Goal: Transaction & Acquisition: Purchase product/service

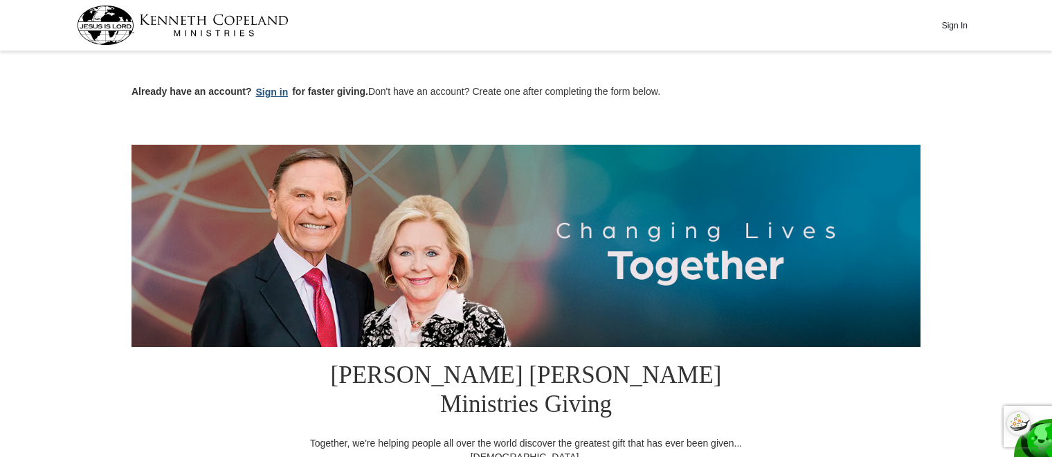
click at [274, 91] on button "Sign in" at bounding box center [272, 92] width 41 height 16
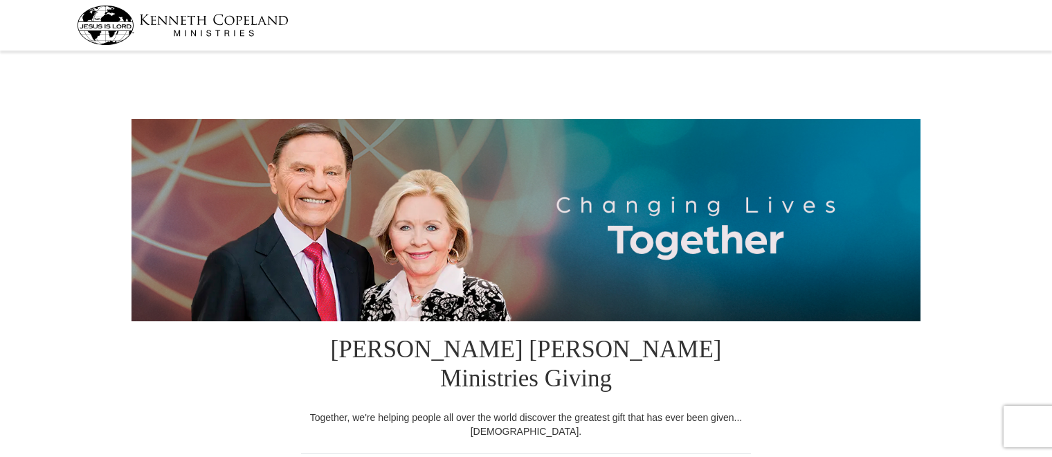
select select "[GEOGRAPHIC_DATA]"
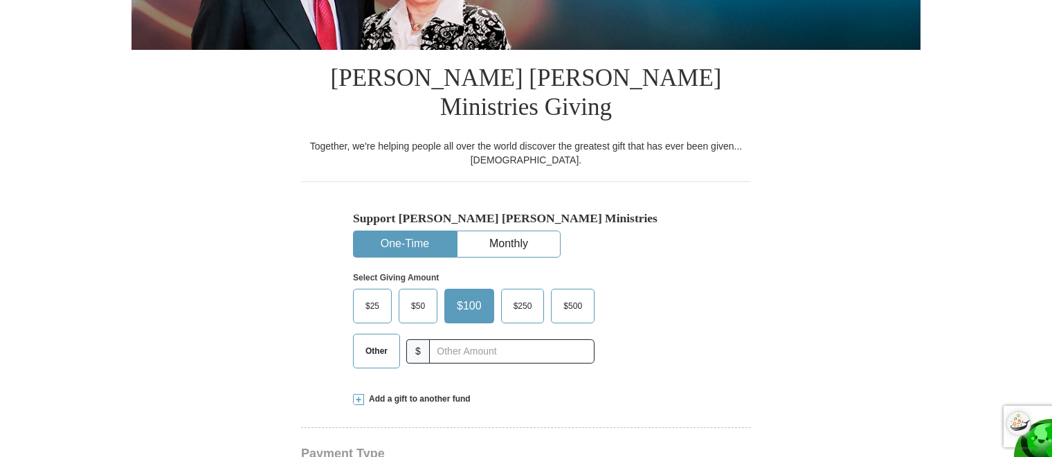
scroll to position [276, 0]
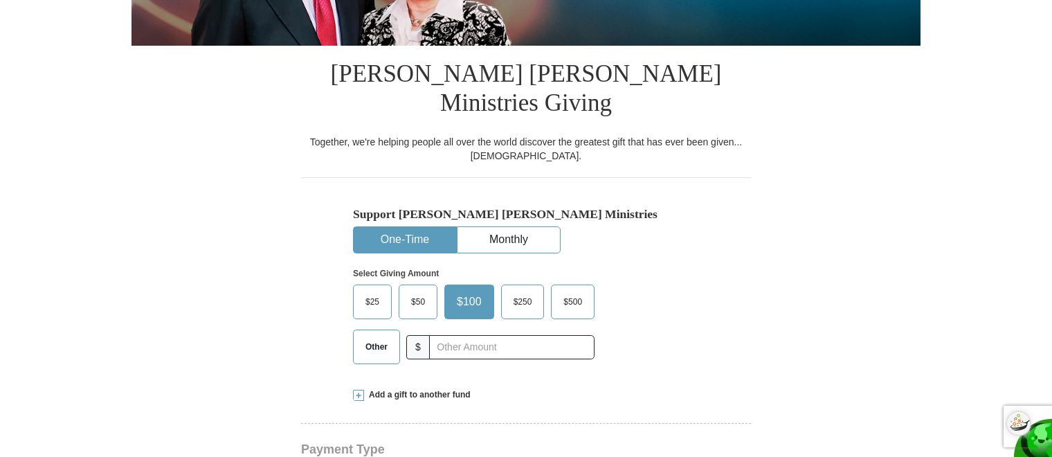
click at [416, 291] on span "$50" at bounding box center [418, 301] width 28 height 21
click at [0, 0] on input "$50" at bounding box center [0, 0] width 0 height 0
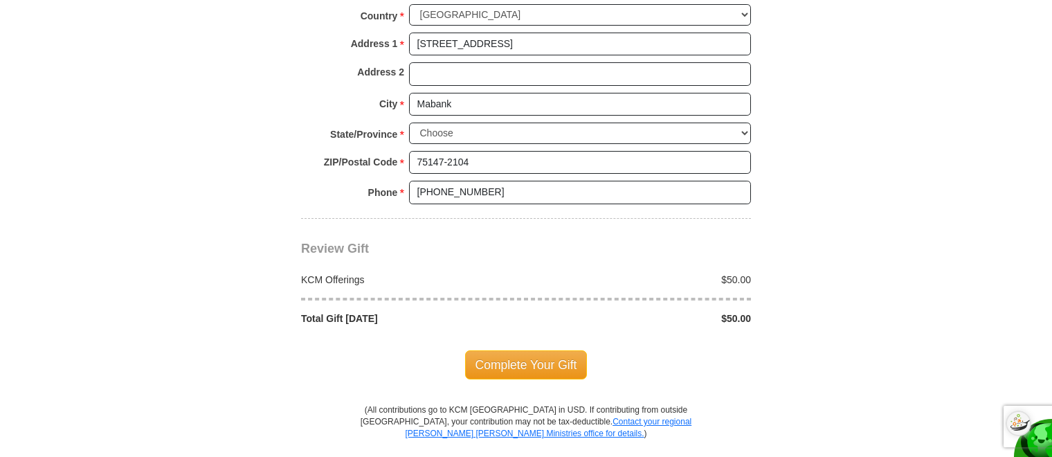
scroll to position [1121, 0]
click at [538, 350] on span "Complete Your Gift" at bounding box center [526, 364] width 123 height 29
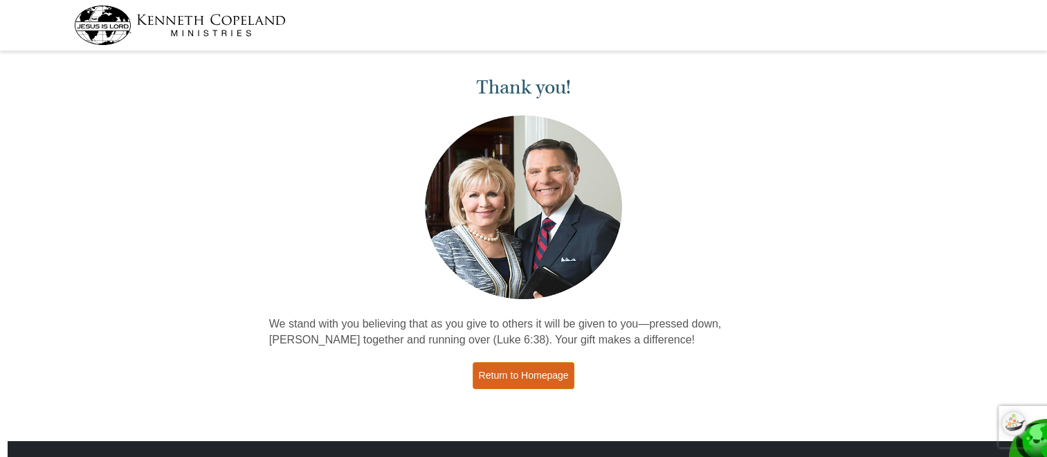
click at [532, 378] on link "Return to Homepage" at bounding box center [524, 375] width 102 height 27
